Goal: Obtain resource: Obtain resource

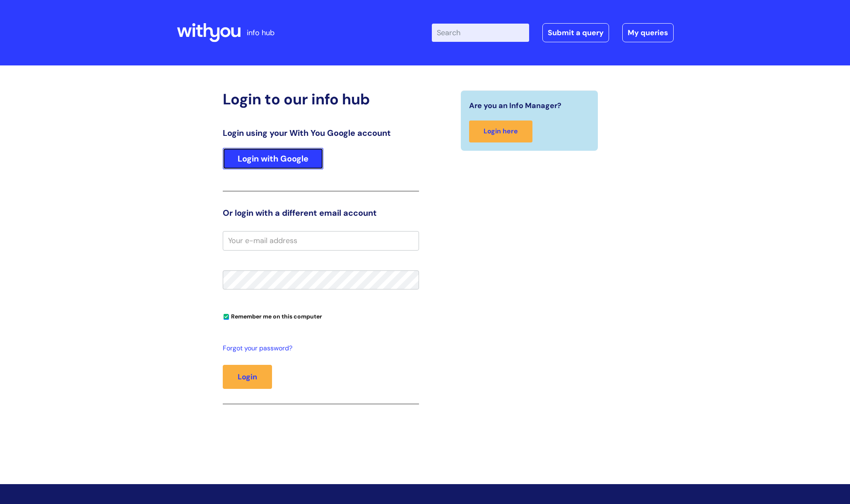
click at [300, 168] on link "Login with Google" at bounding box center [273, 159] width 101 height 22
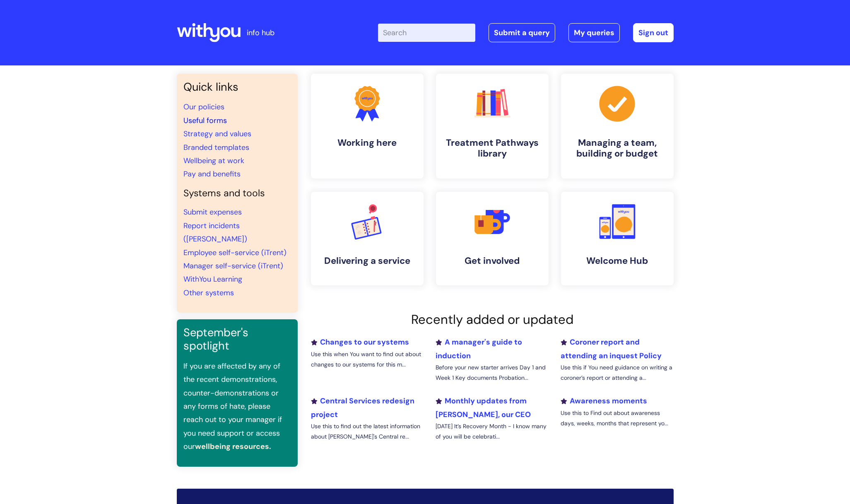
click at [219, 122] on link "Useful forms" at bounding box center [204, 121] width 43 height 10
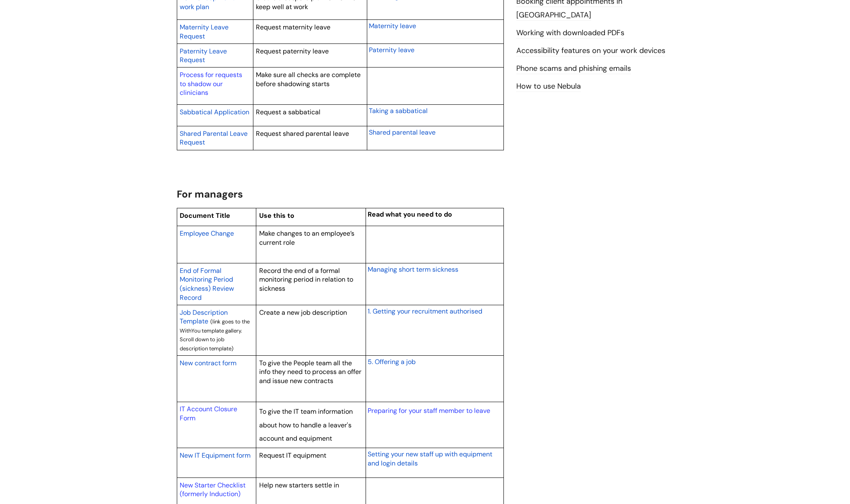
scroll to position [538, 0]
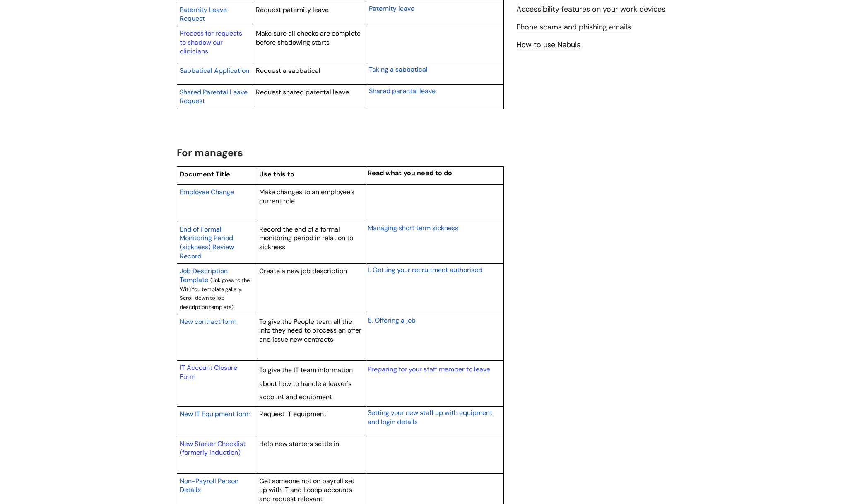
click at [232, 321] on span "New contract form" at bounding box center [208, 321] width 57 height 9
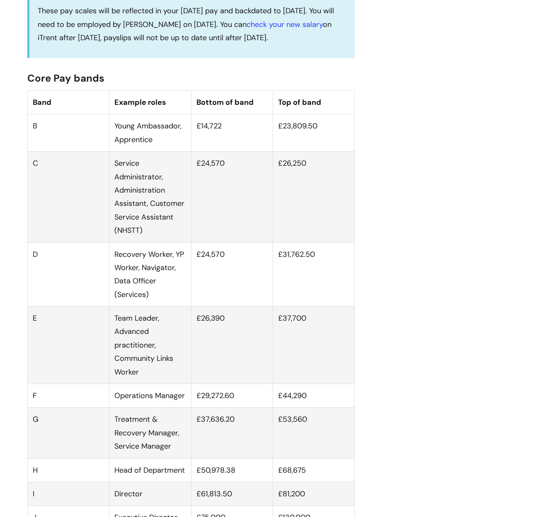
scroll to position [456, 0]
